Goal: Find specific page/section: Find specific page/section

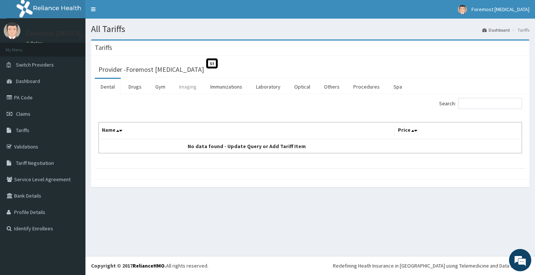
click at [187, 85] on link "Imaging" at bounding box center [187, 87] width 29 height 16
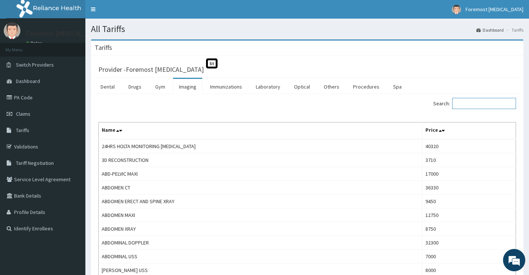
click at [469, 100] on input "Search:" at bounding box center [484, 103] width 64 height 11
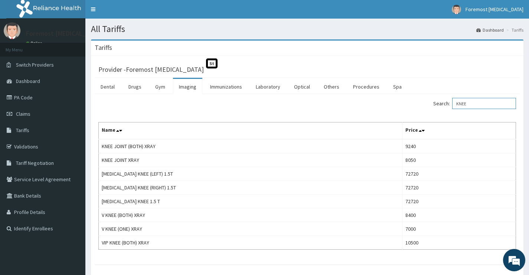
type input "KNEE"
